Goal: Transaction & Acquisition: Subscribe to service/newsletter

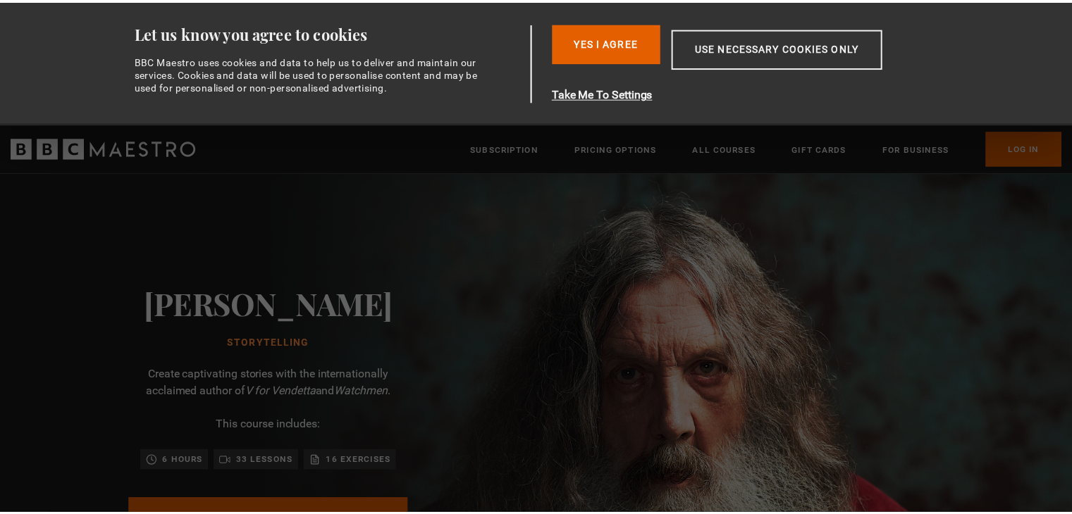
scroll to position [0, 111]
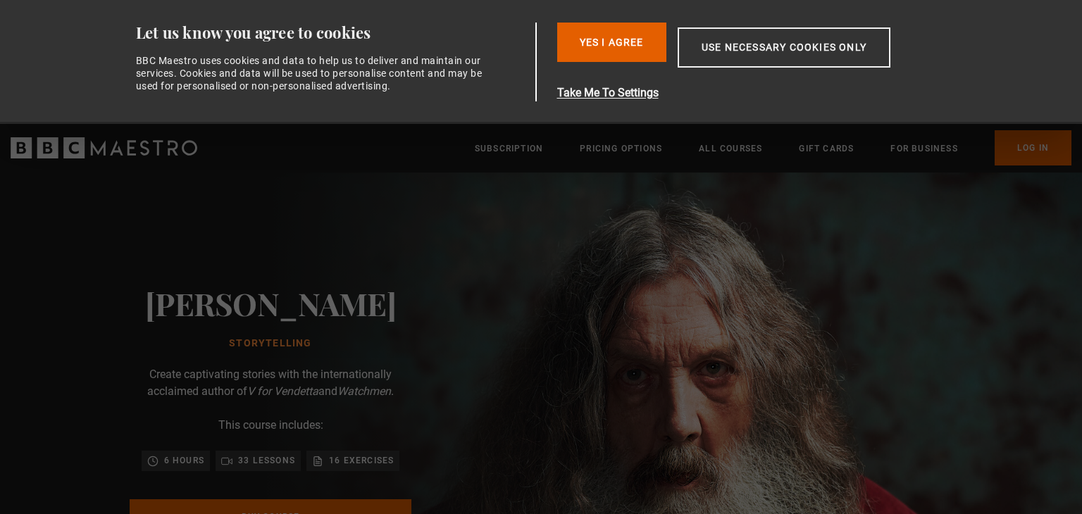
click at [541, 392] on div "[PERSON_NAME] Storytelling Create captivating stories with the internationally …" at bounding box center [270, 435] width 541 height 524
click at [616, 31] on button "Yes I Agree" at bounding box center [611, 42] width 109 height 39
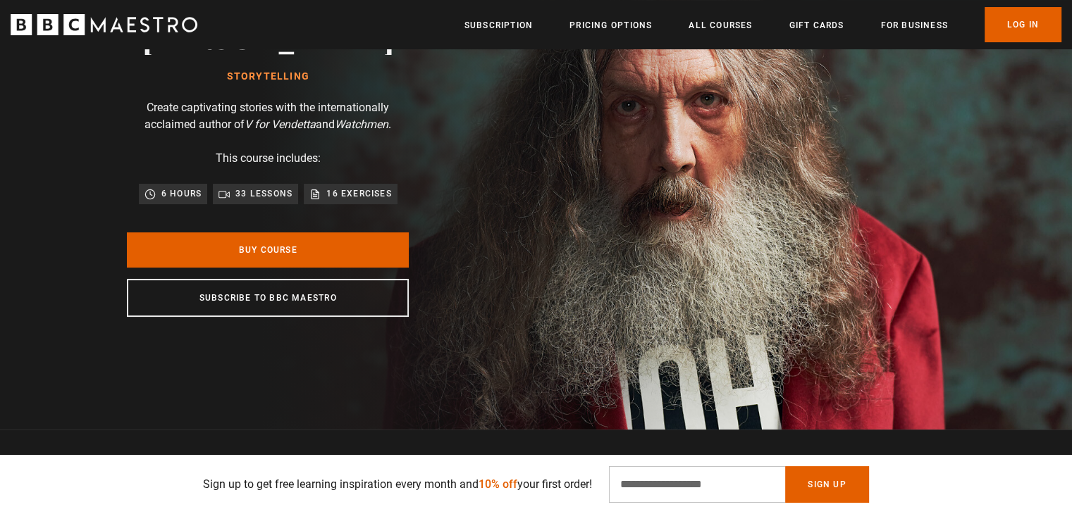
scroll to position [141, 0]
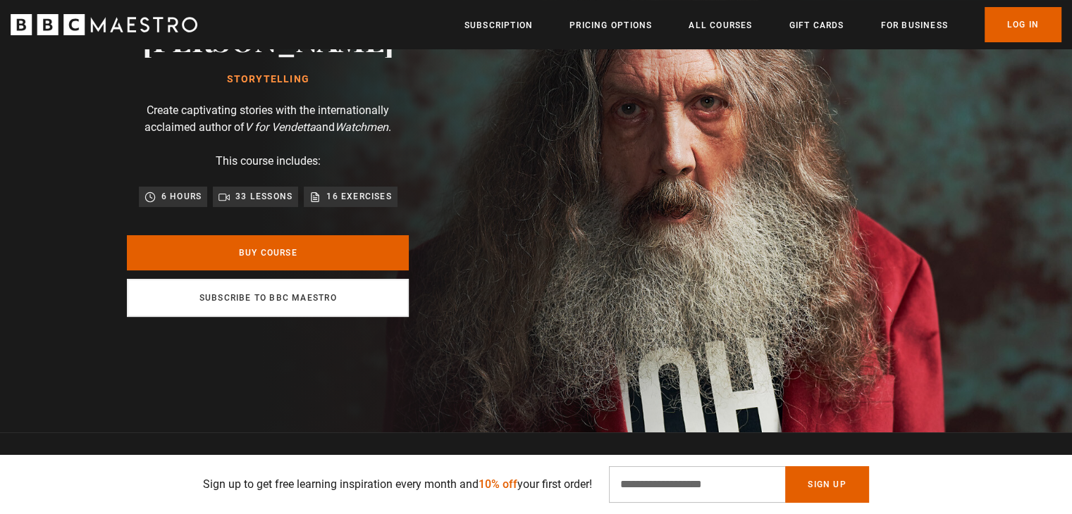
click at [392, 306] on link "Subscribe to BBC Maestro" at bounding box center [268, 298] width 282 height 38
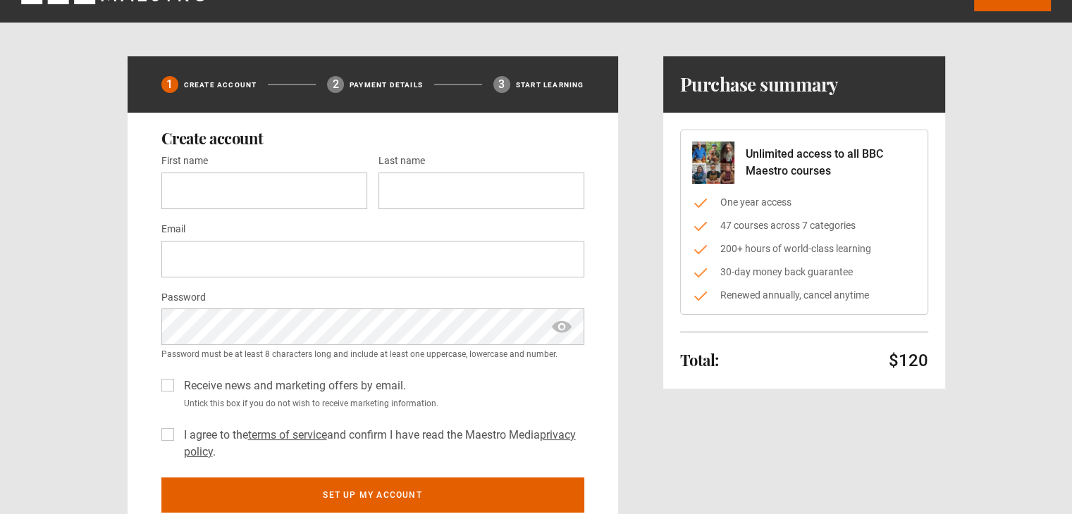
scroll to position [42, 0]
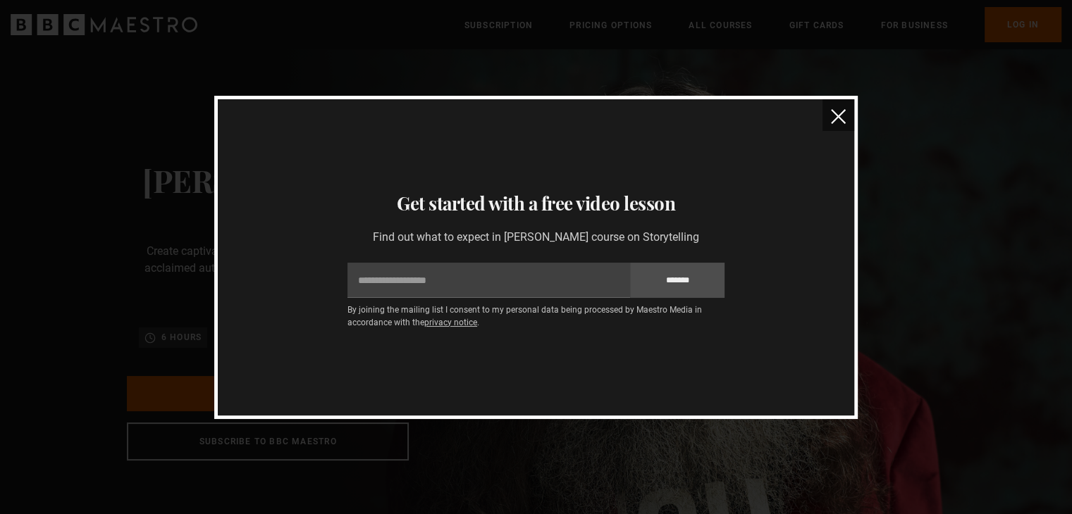
click at [840, 118] on img "close" at bounding box center [838, 116] width 15 height 15
